Goal: Navigation & Orientation: Go to known website

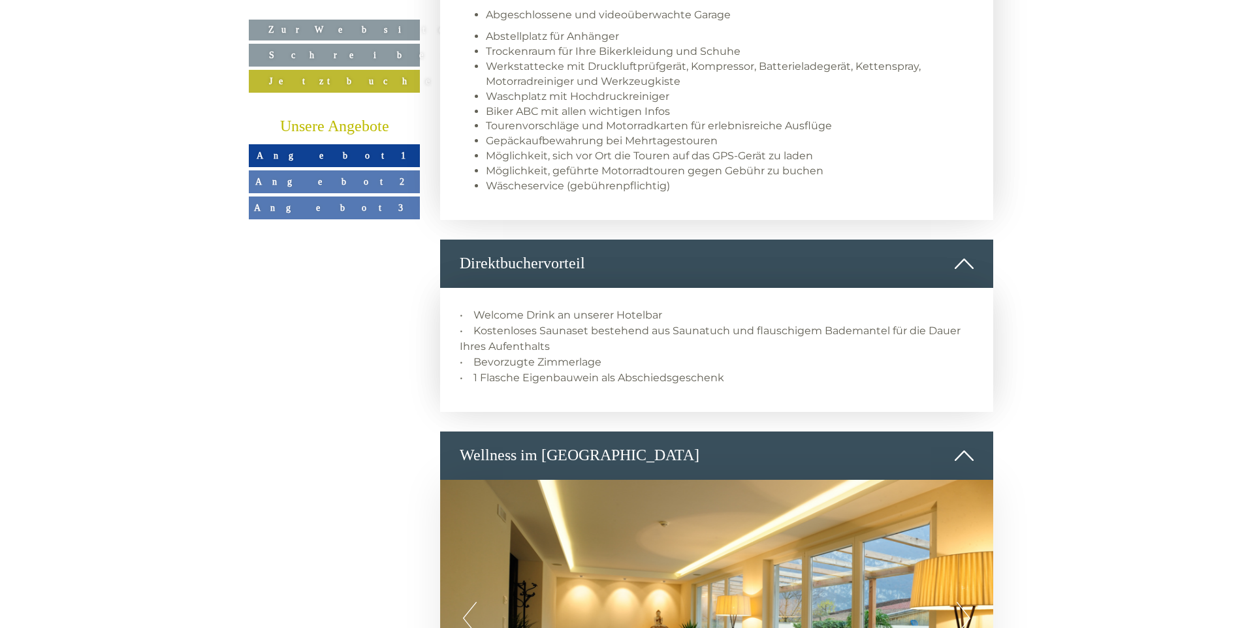
scroll to position [2155, 0]
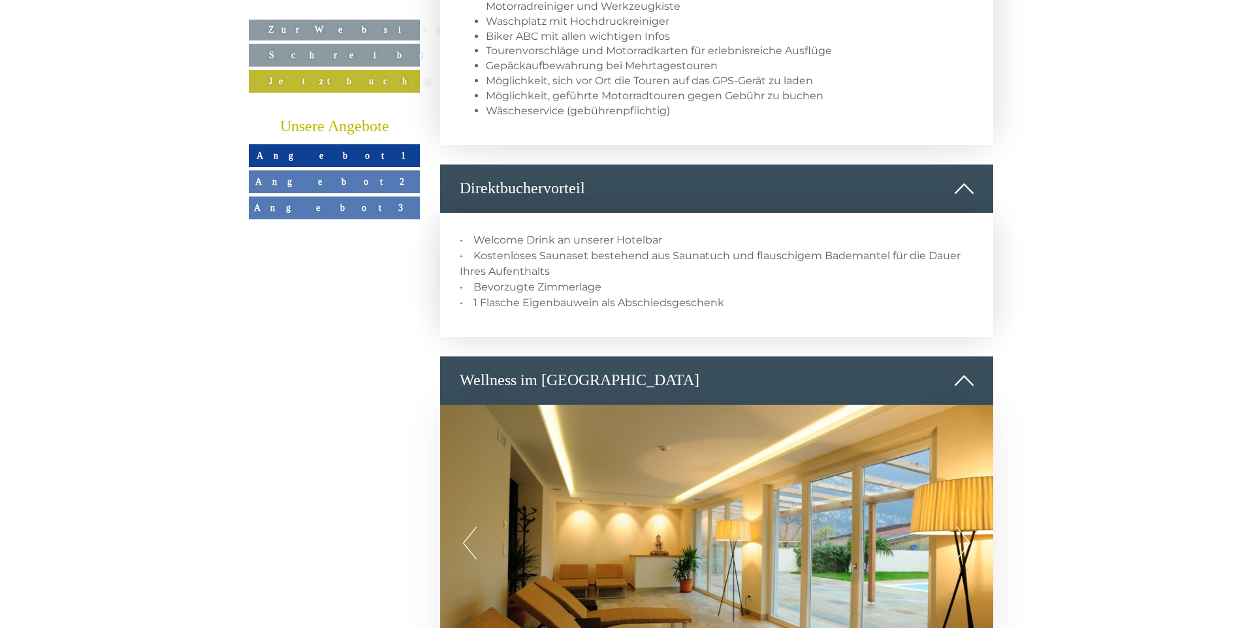
click at [304, 157] on link "Angebot 1" at bounding box center [334, 155] width 171 height 23
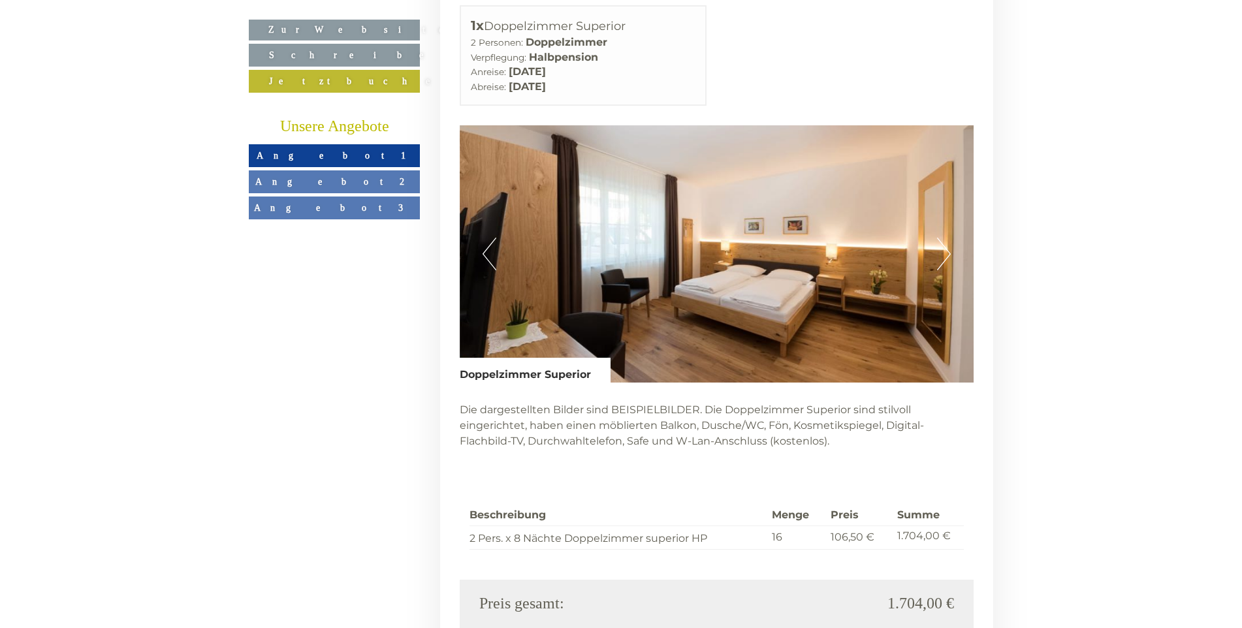
scroll to position [3158, 0]
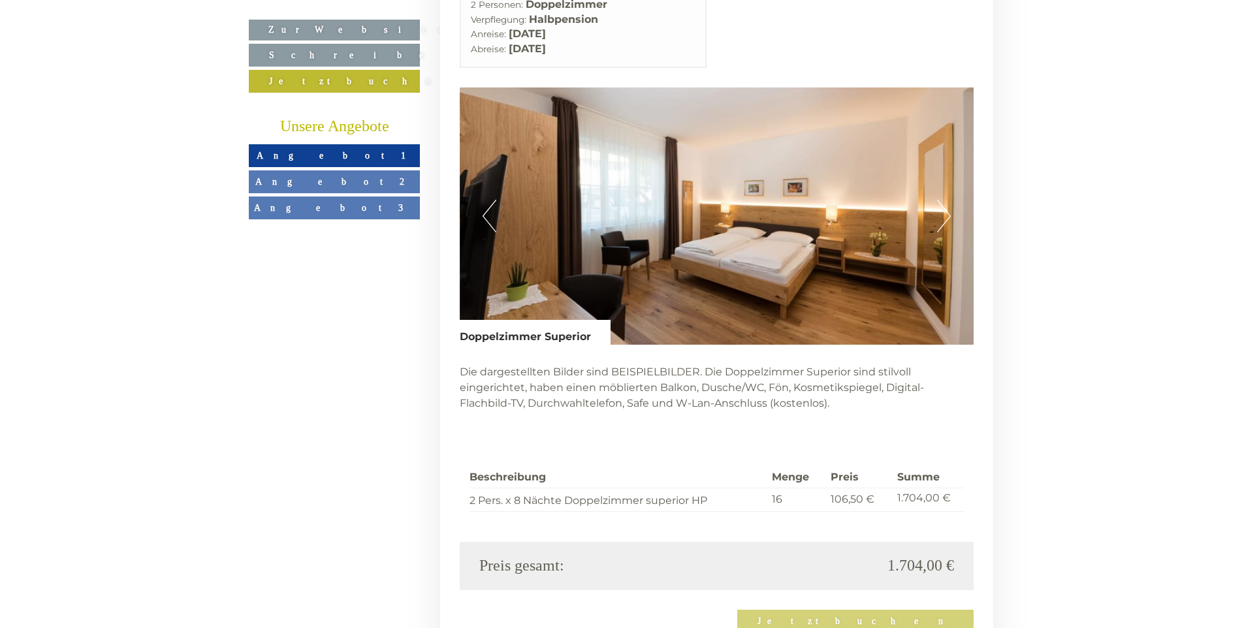
click at [308, 180] on link "Angebot 2" at bounding box center [334, 181] width 171 height 23
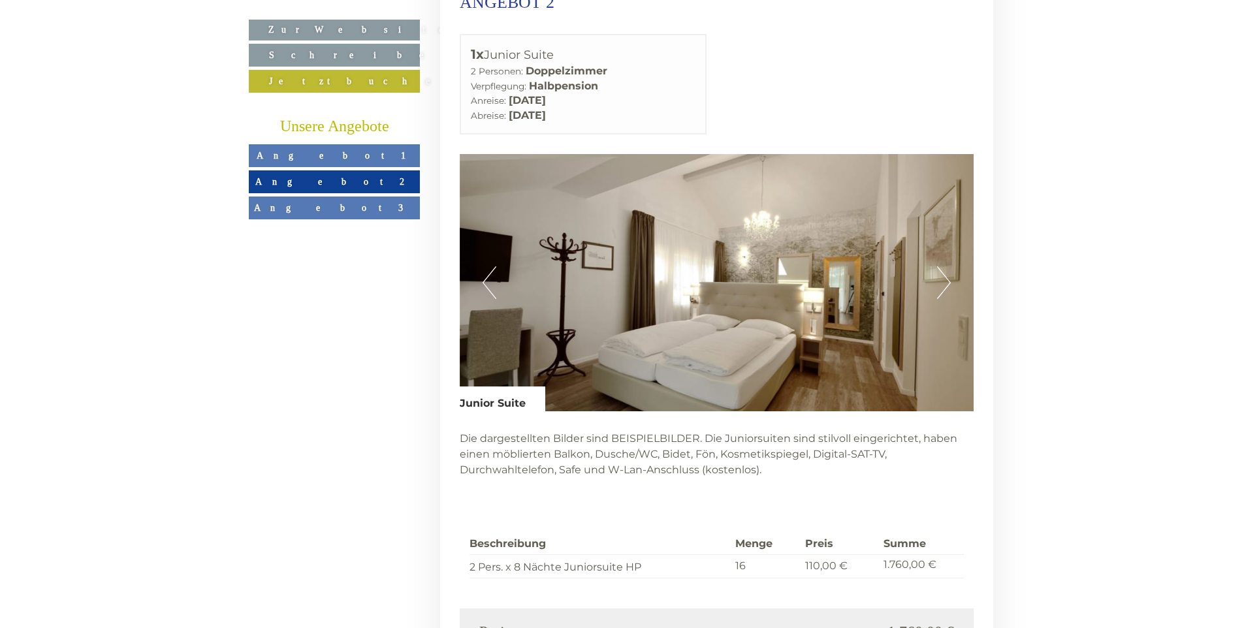
scroll to position [3093, 0]
click at [328, 154] on span "Angebot 1" at bounding box center [334, 155] width 155 height 10
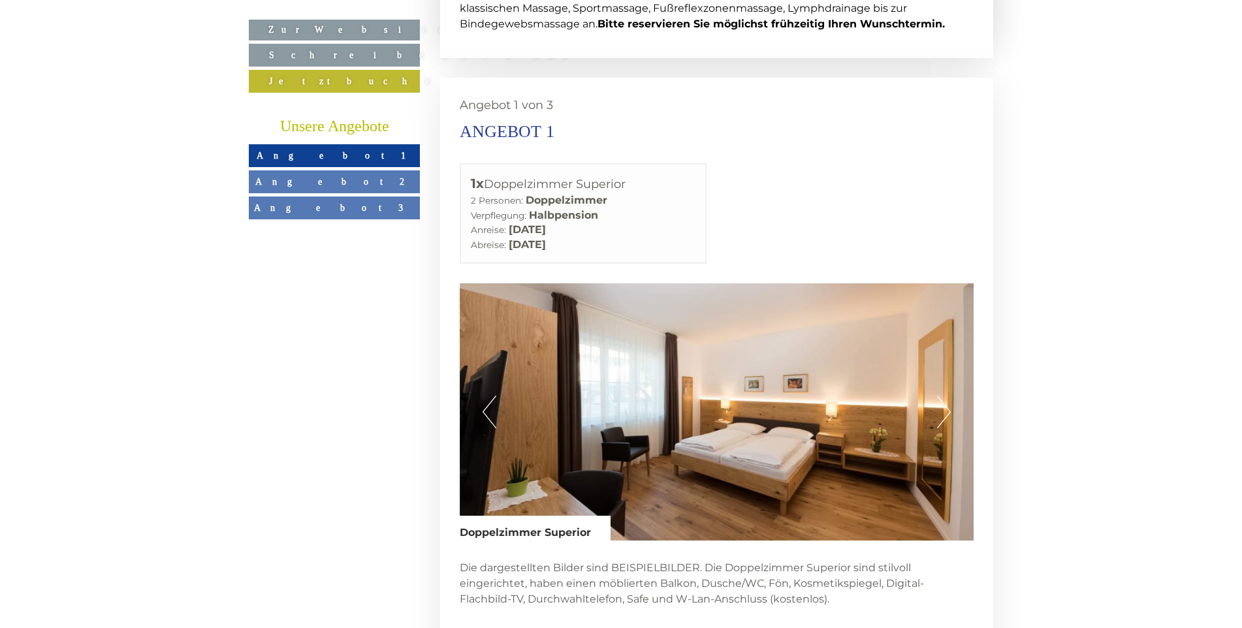
click at [942, 396] on button "Next" at bounding box center [944, 412] width 14 height 33
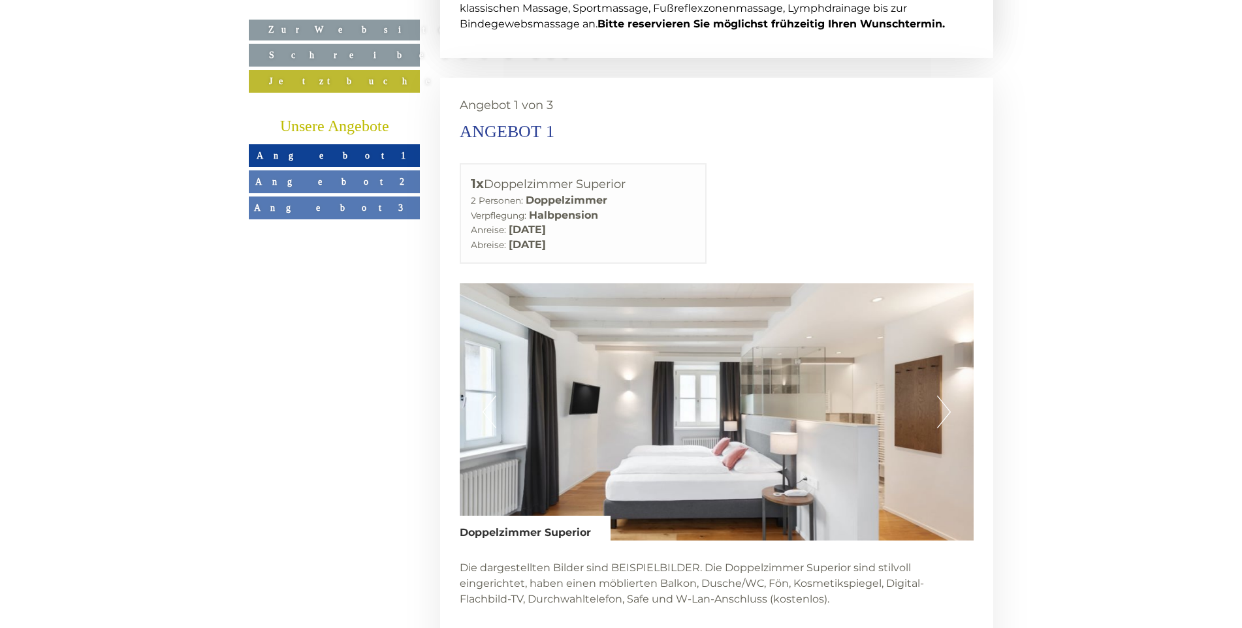
click at [942, 396] on button "Next" at bounding box center [944, 412] width 14 height 33
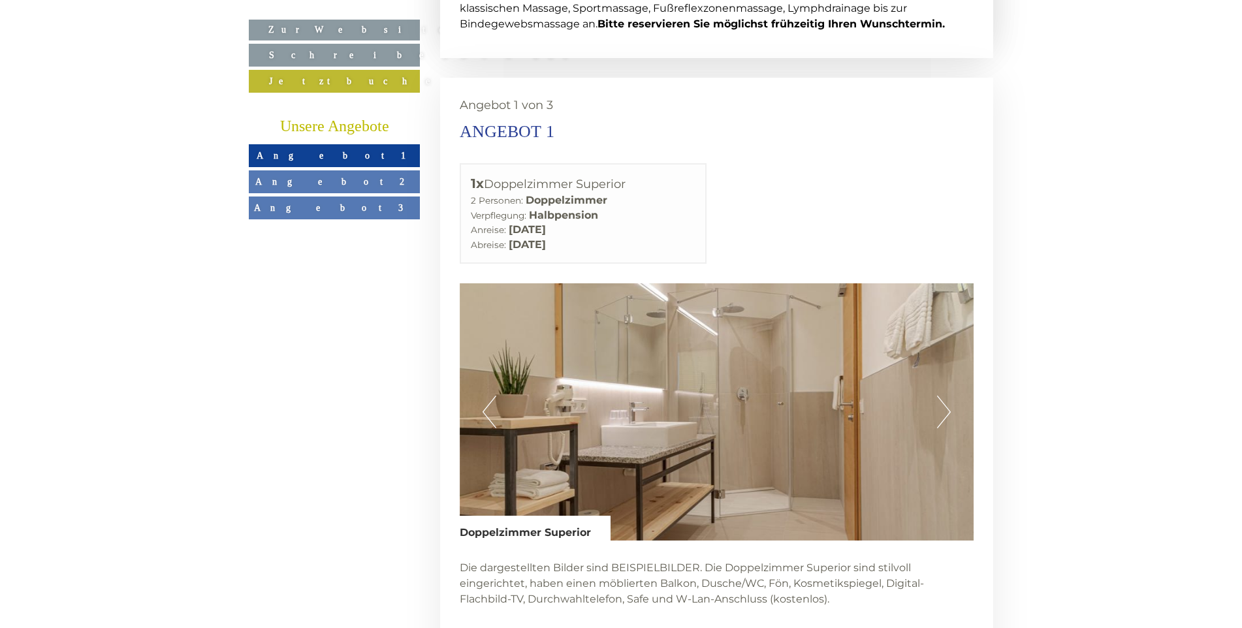
click at [942, 396] on button "Next" at bounding box center [944, 412] width 14 height 33
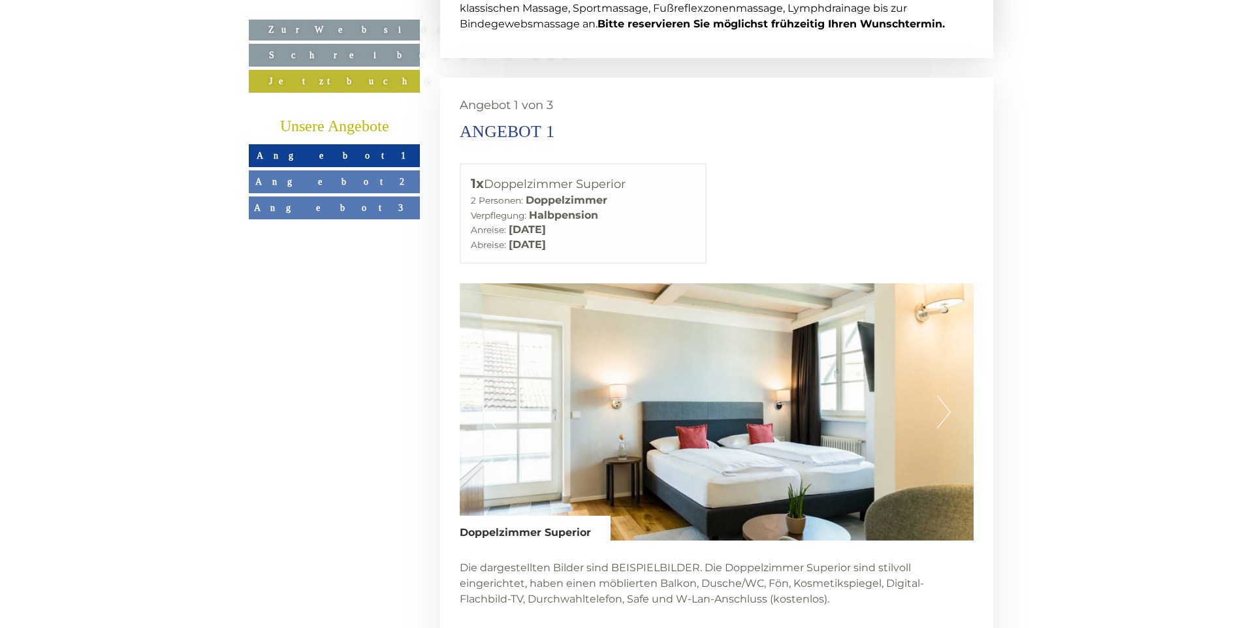
click at [942, 396] on button "Next" at bounding box center [944, 412] width 14 height 33
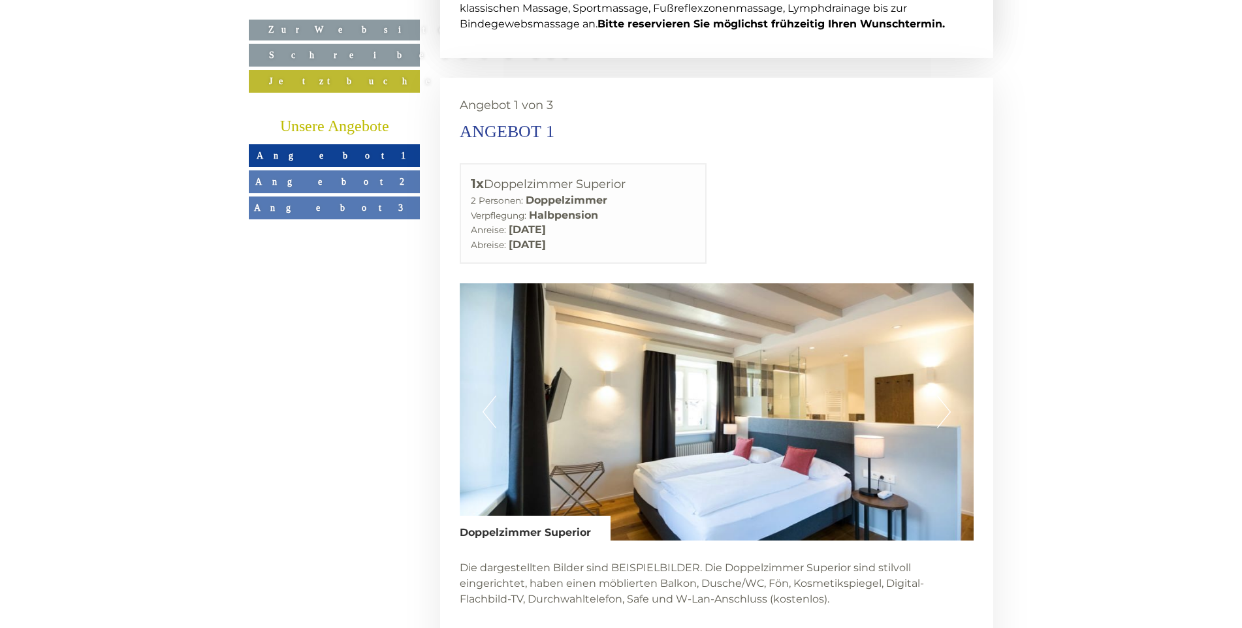
click at [942, 396] on button "Next" at bounding box center [944, 412] width 14 height 33
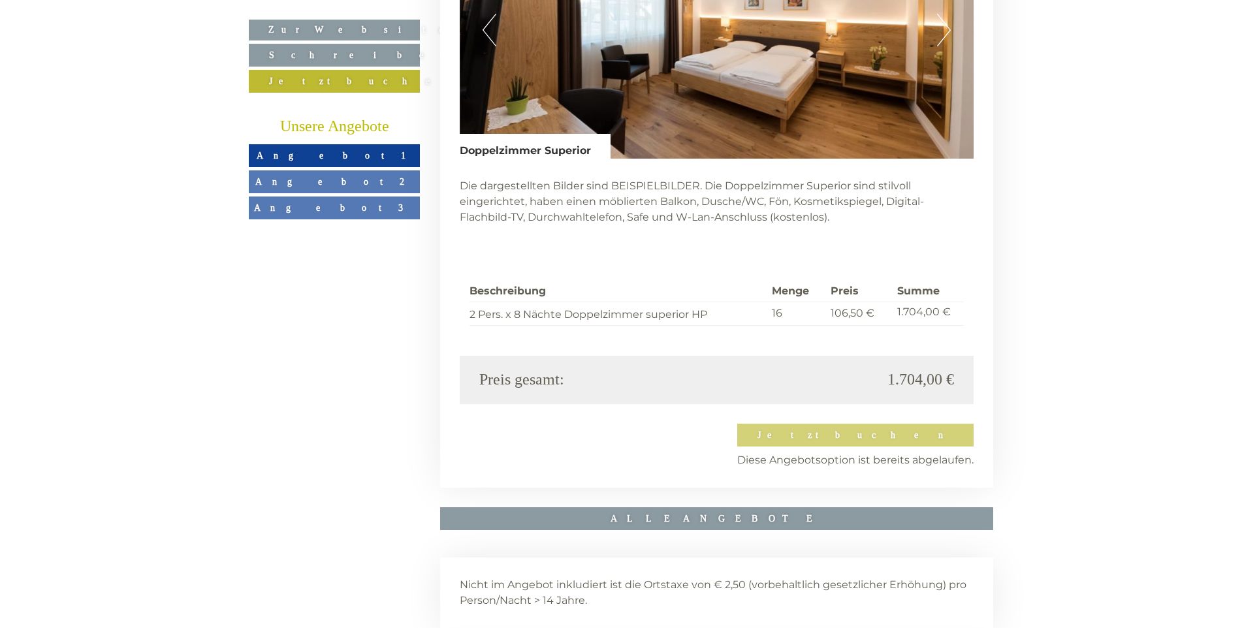
scroll to position [3354, 0]
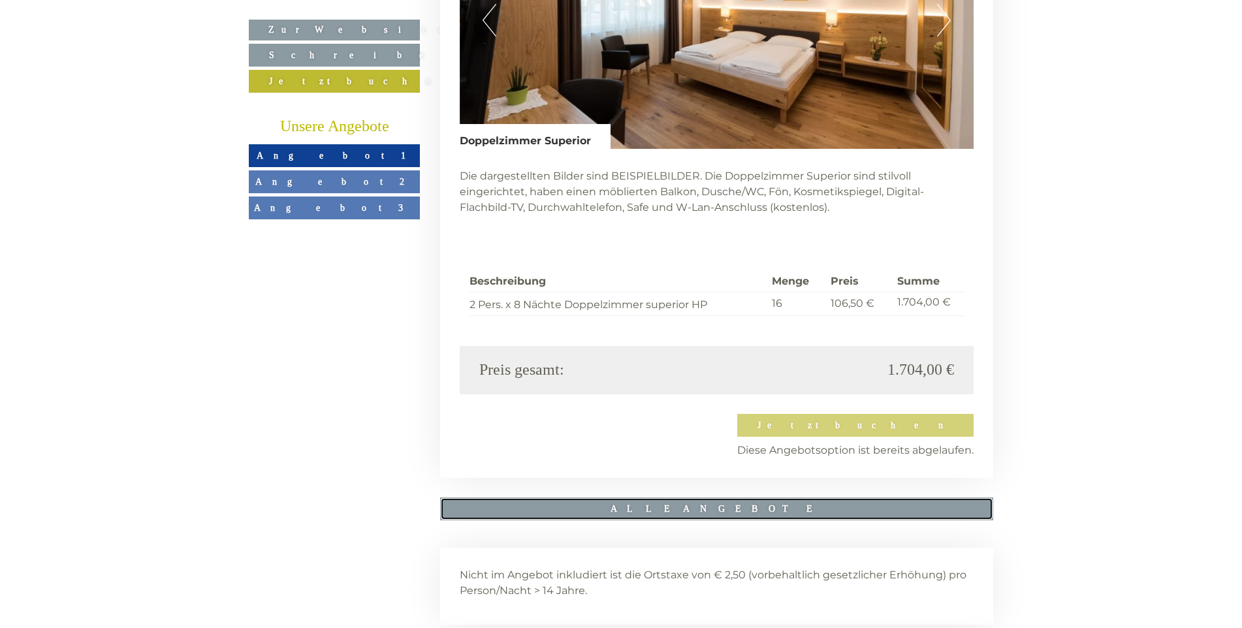
click at [636, 498] on link "ALLE ANGEBOTE" at bounding box center [717, 509] width 554 height 23
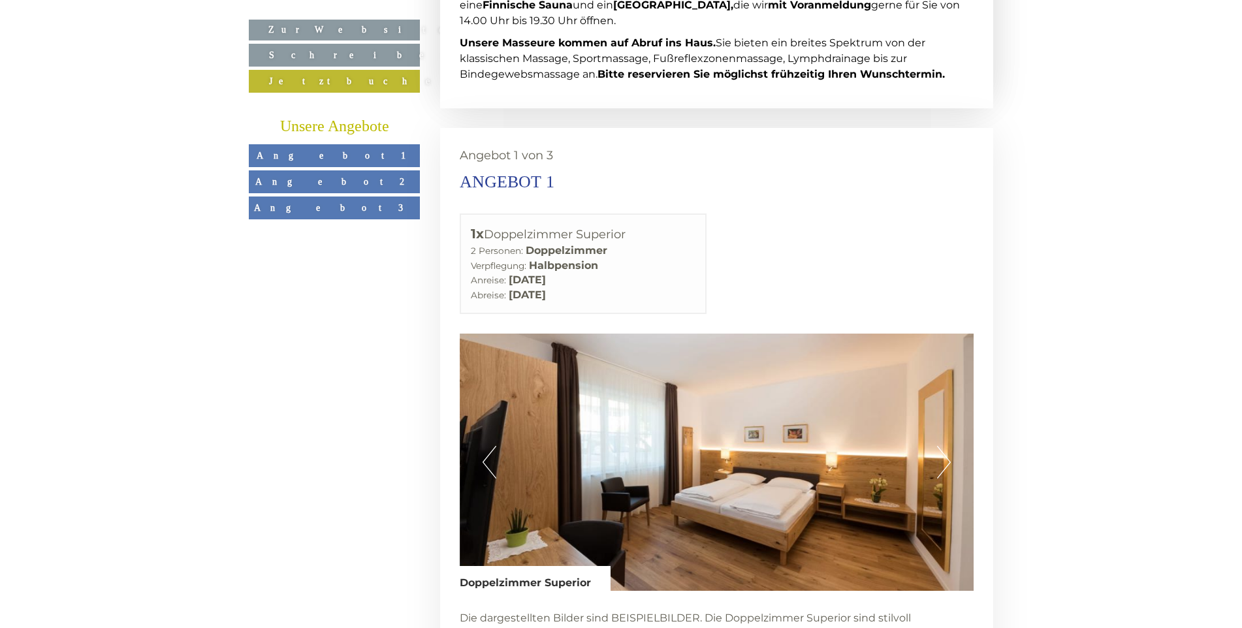
scroll to position [2897, 0]
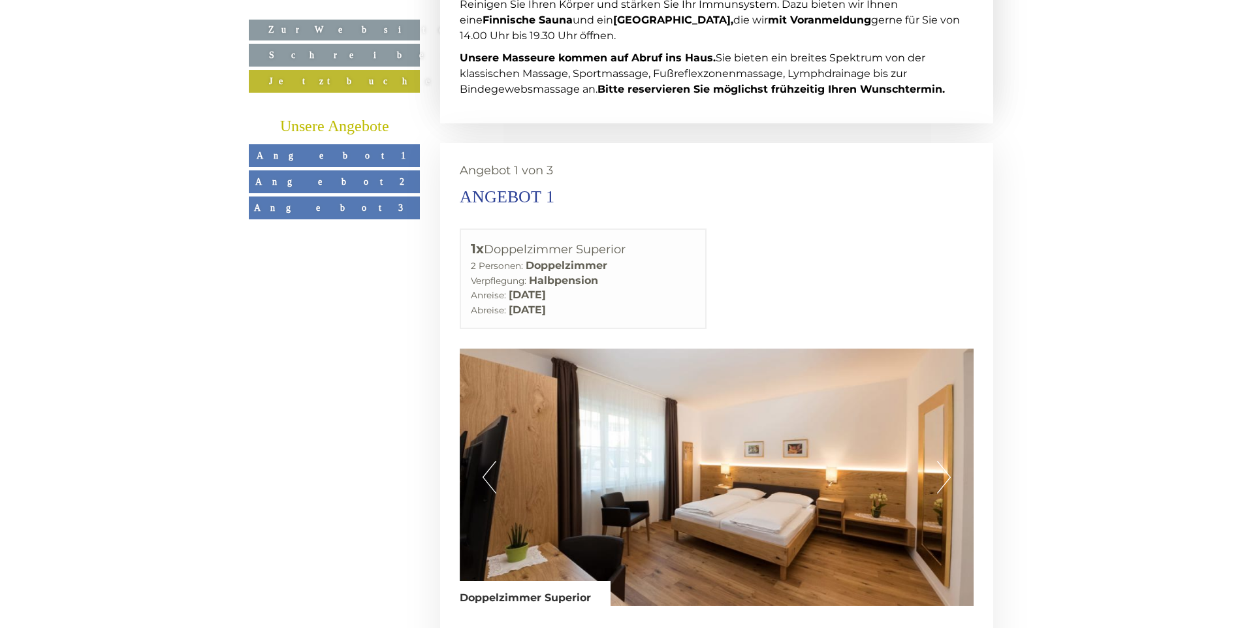
click at [326, 156] on span "Angebot 1" at bounding box center [334, 155] width 155 height 10
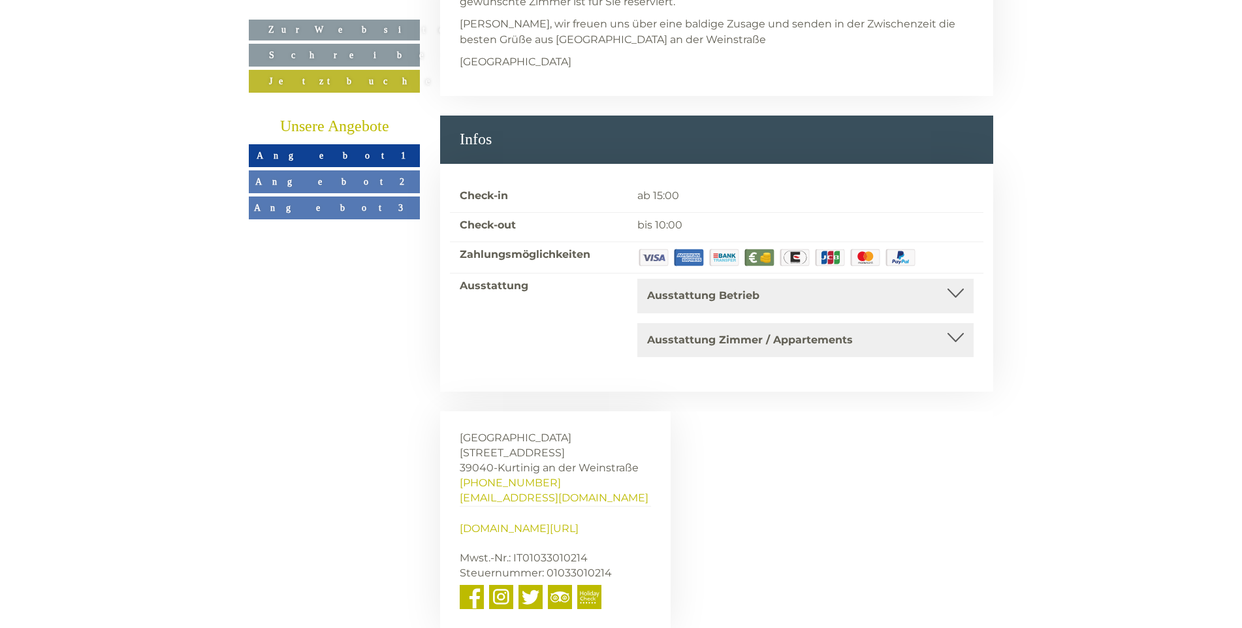
scroll to position [5295, 0]
click at [849, 288] on div "Ausstattung Betrieb" at bounding box center [805, 295] width 317 height 15
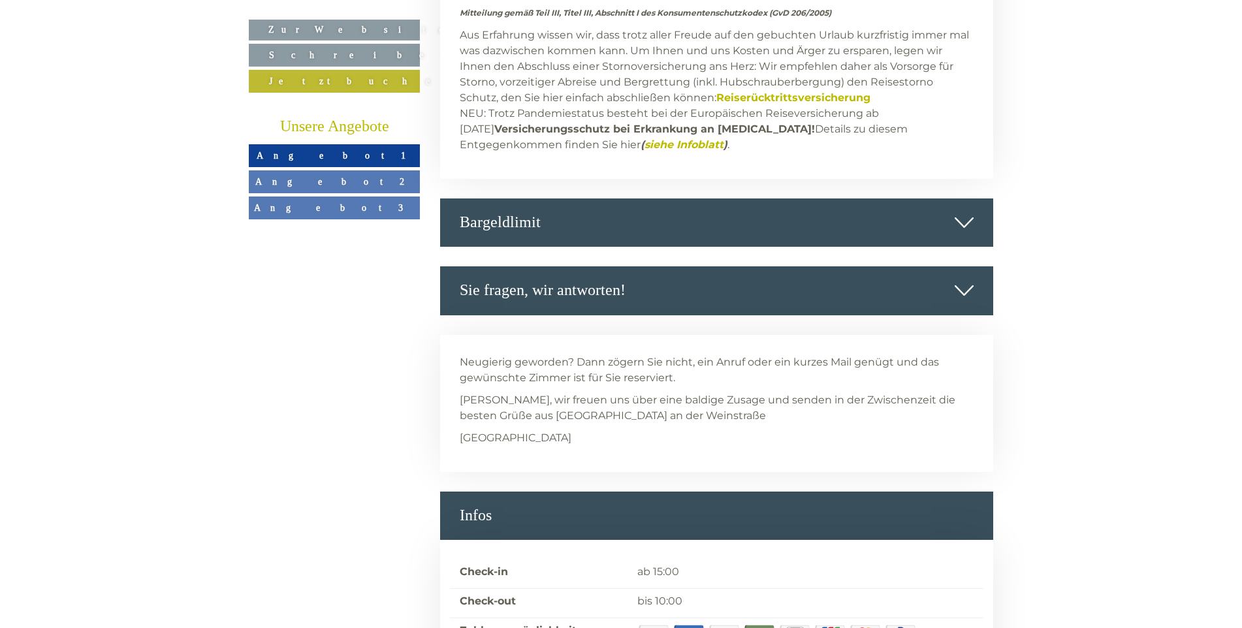
scroll to position [4702, 0]
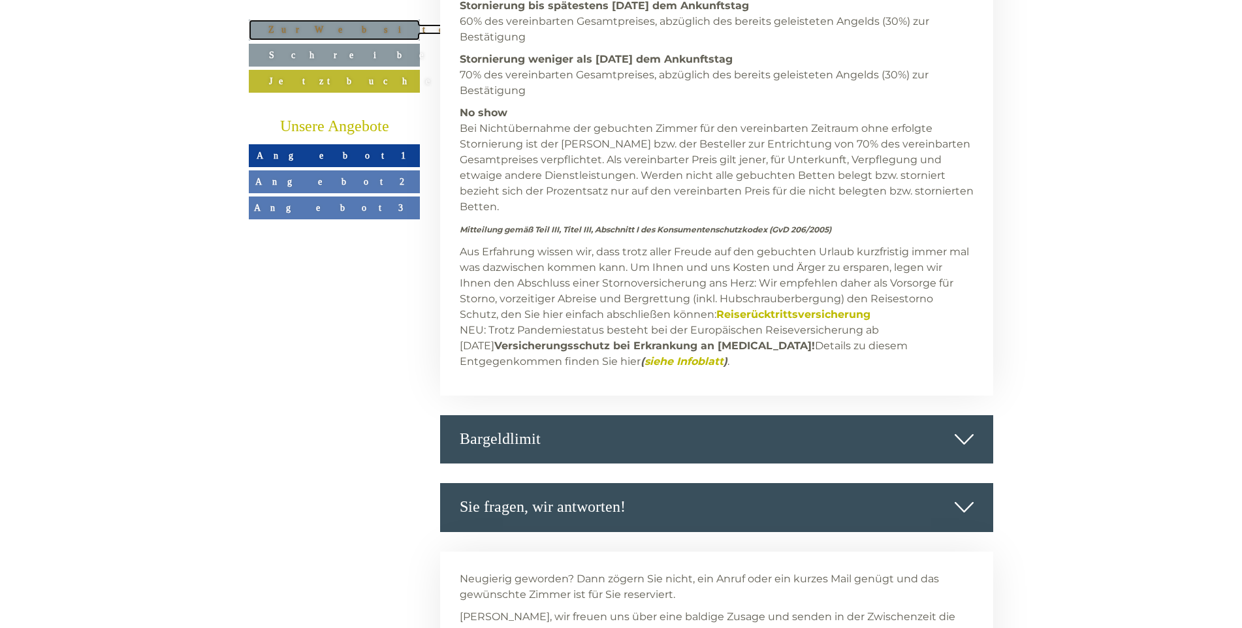
click at [329, 25] on link "Zur Website" at bounding box center [334, 30] width 171 height 21
